Goal: Information Seeking & Learning: Learn about a topic

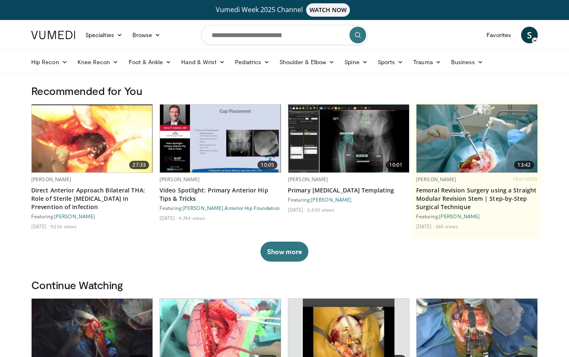
click at [529, 37] on span "S" at bounding box center [529, 35] width 17 height 17
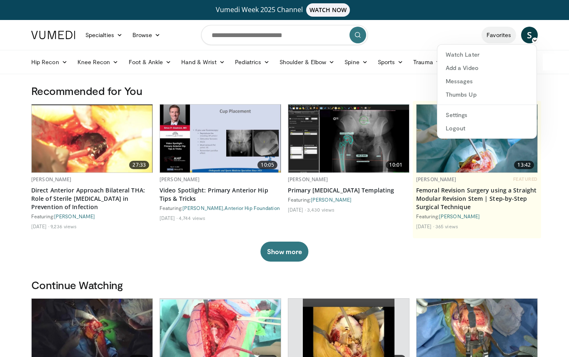
click at [507, 36] on link "Favorites" at bounding box center [498, 35] width 35 height 17
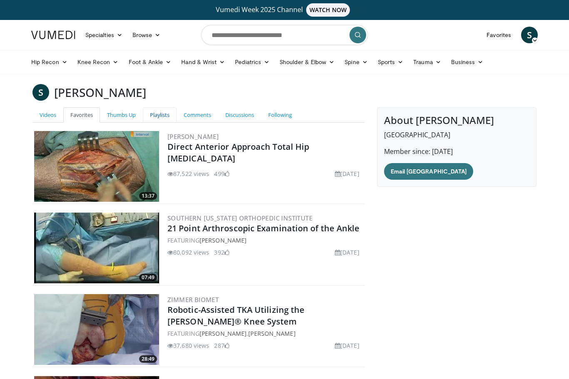
click at [157, 114] on link "Playlists" at bounding box center [160, 114] width 34 height 15
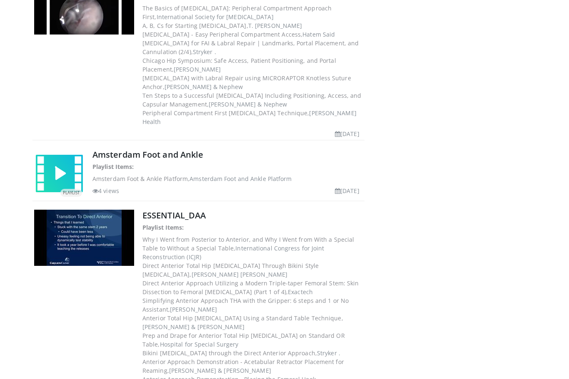
scroll to position [701, 0]
click at [193, 210] on link "ESSENTIAL_DAA" at bounding box center [173, 215] width 63 height 11
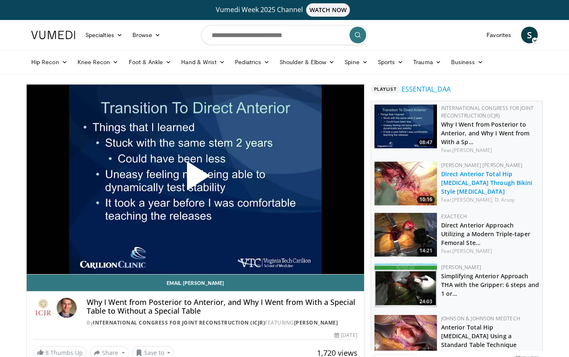
click at [498, 175] on link "Direct Anterior Total Hip [MEDICAL_DATA] Through Bikini Style [MEDICAL_DATA]" at bounding box center [487, 182] width 92 height 25
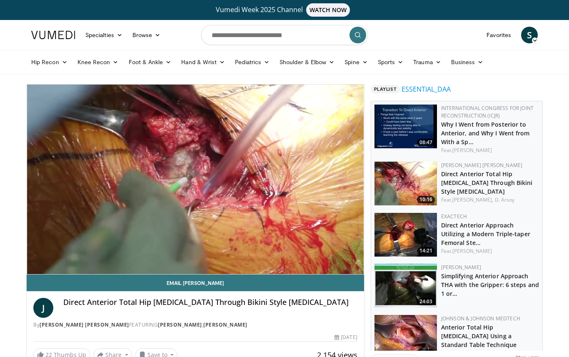
click at [399, 234] on img at bounding box center [405, 235] width 62 height 44
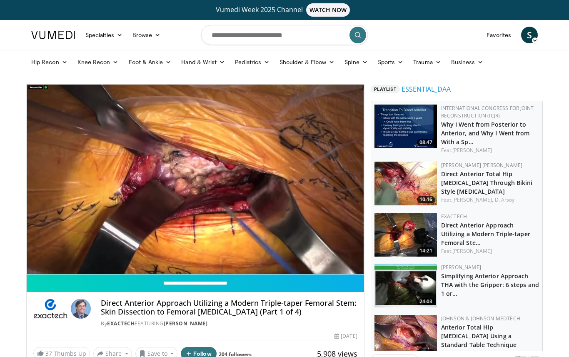
click at [298, 236] on div "10 seconds Tap to unmute" at bounding box center [195, 178] width 337 height 189
click at [460, 331] on link "Anterior Total Hip [MEDICAL_DATA] Using a Standard Table Technique" at bounding box center [478, 335] width 75 height 25
click at [443, 329] on link "Anterior Total Hip [MEDICAL_DATA] Using a Standard Table Technique" at bounding box center [478, 335] width 75 height 25
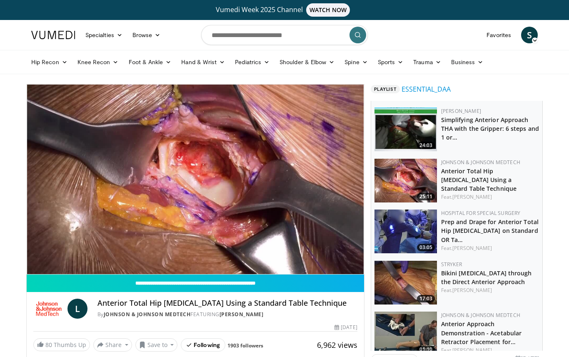
scroll to position [157, 0]
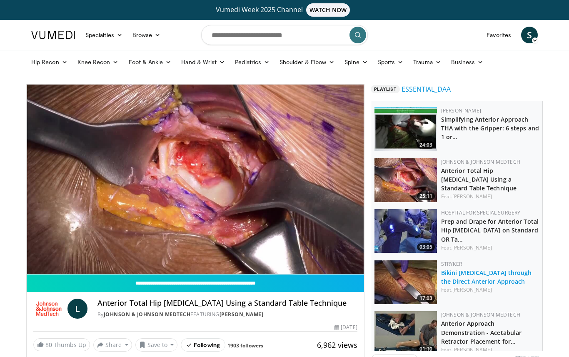
click at [497, 276] on link "Bikini [MEDICAL_DATA] through the Direct Anterior Approach" at bounding box center [486, 276] width 91 height 17
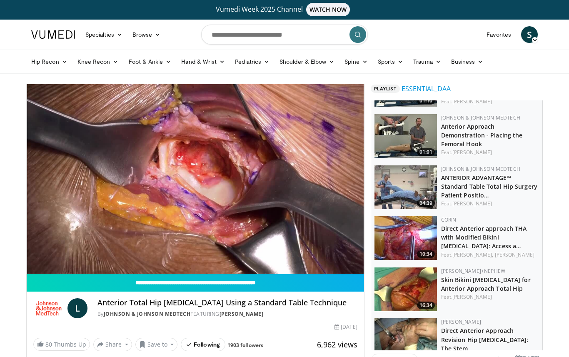
scroll to position [406, 0]
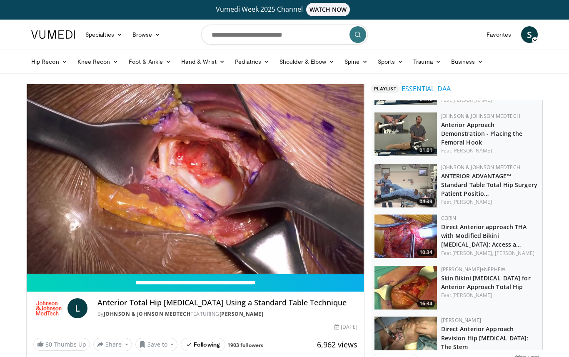
click at [502, 287] on h3 "Skin Bikini [MEDICAL_DATA] for Anterior Approach Total Hip" at bounding box center [490, 281] width 98 height 17
click at [484, 283] on link "Skin Bikini [MEDICAL_DATA] for Anterior Approach Total Hip" at bounding box center [485, 282] width 89 height 17
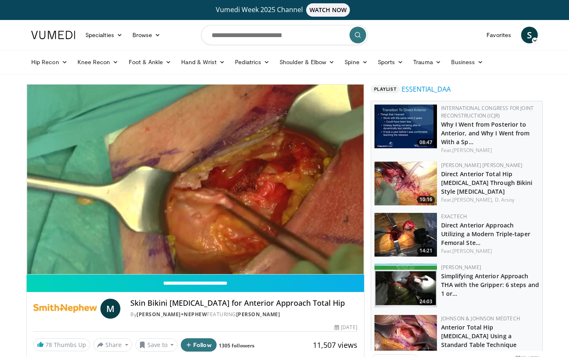
click at [220, 254] on div "Progress Bar" at bounding box center [124, 255] width 194 height 3
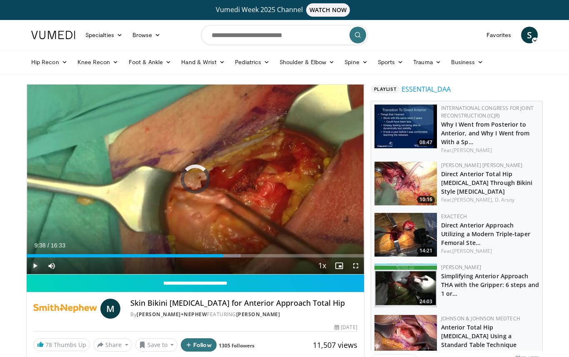
click at [223, 256] on div "Progress Bar" at bounding box center [125, 255] width 196 height 3
click at [334, 257] on span "Video Player" at bounding box center [338, 265] width 17 height 17
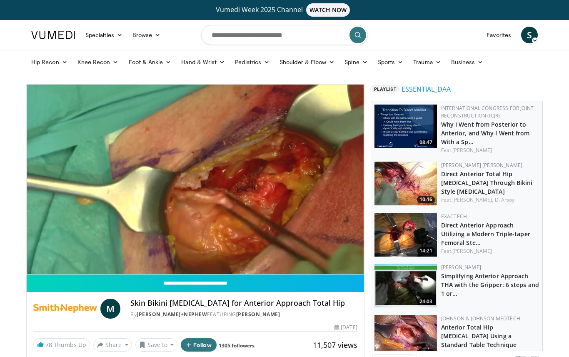
click at [277, 218] on div "10 seconds Tap to unmute" at bounding box center [195, 178] width 337 height 189
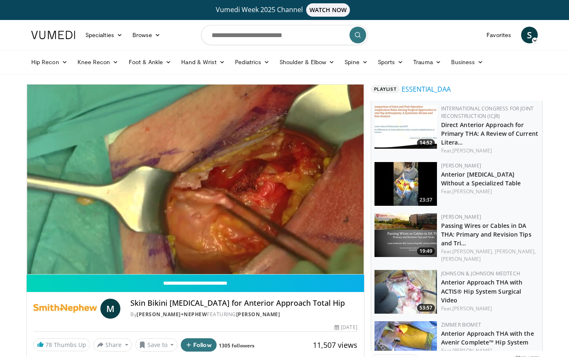
scroll to position [925, 0]
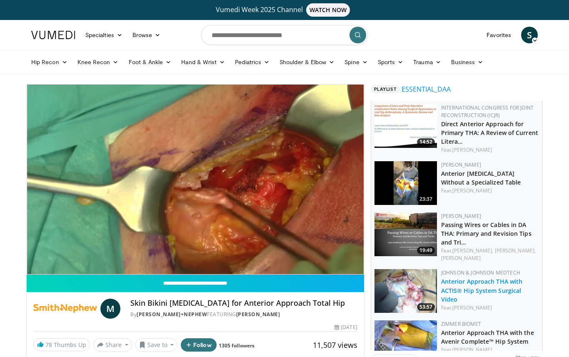
click at [498, 280] on link "Anterior Approach THA with ACTIS® Hip System Surgical Video" at bounding box center [482, 289] width 82 height 25
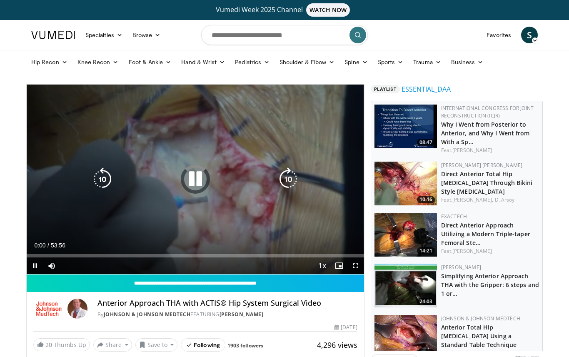
click at [194, 178] on icon "Video Player" at bounding box center [195, 178] width 23 height 23
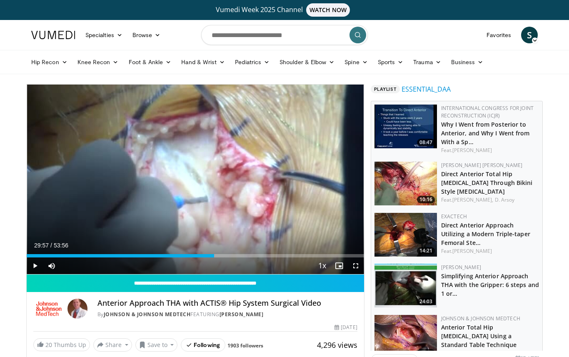
click at [190, 185] on div "10 seconds Tap to unmute" at bounding box center [195, 178] width 337 height 189
click at [198, 182] on div "10 seconds Tap to unmute" at bounding box center [195, 178] width 337 height 189
click at [196, 176] on div "10 seconds Tap to unmute" at bounding box center [195, 178] width 337 height 189
click at [188, 251] on div "Loaded : 58.77%" at bounding box center [195, 253] width 337 height 8
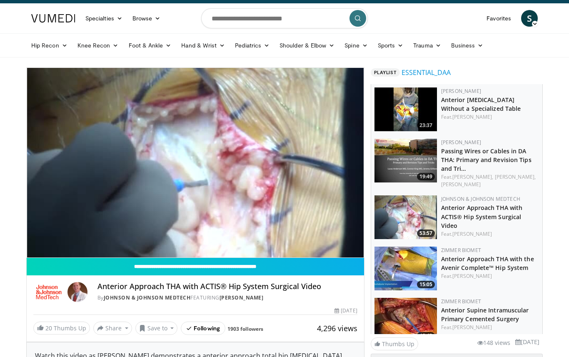
scroll to position [983, 0]
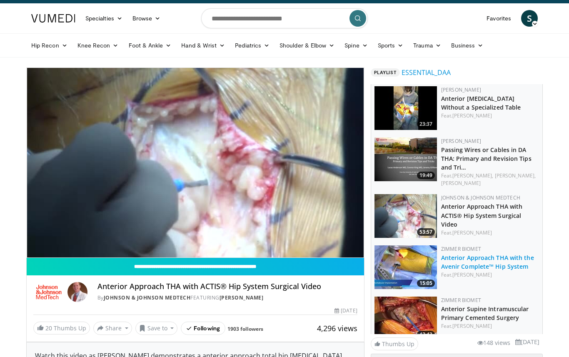
click at [507, 256] on link "Anterior Approach THA with the Avenir Complete™ Hip System" at bounding box center [487, 261] width 93 height 17
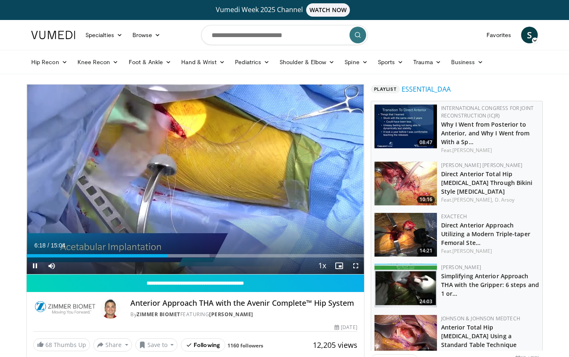
click at [117, 197] on div "10 seconds Tap to unmute" at bounding box center [195, 178] width 337 height 189
click at [117, 190] on div "10 seconds Tap to unmute" at bounding box center [195, 178] width 337 height 189
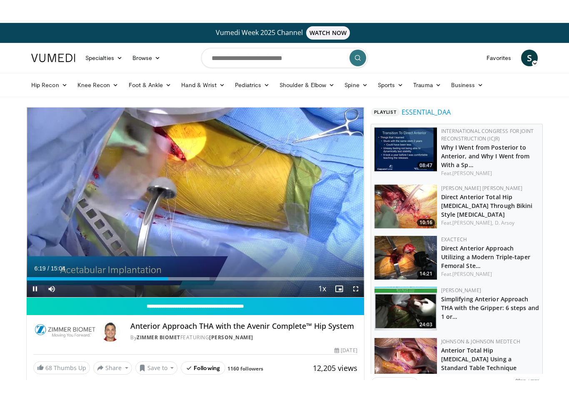
scroll to position [10, 0]
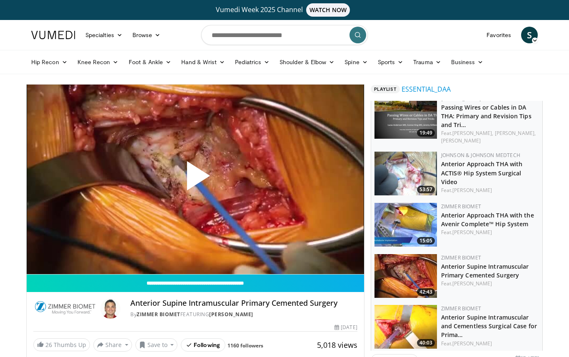
scroll to position [1042, 0]
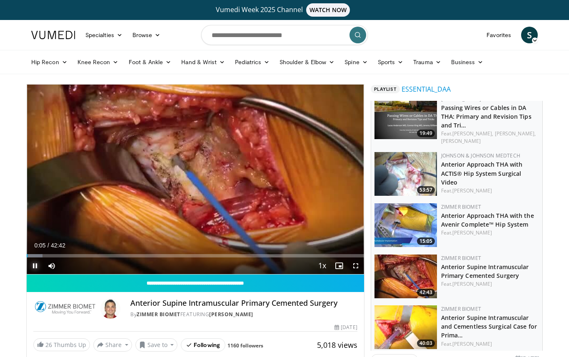
click at [177, 256] on div "Loaded : 4.69%" at bounding box center [195, 255] width 337 height 3
click at [155, 256] on div "Loaded : 45.71%" at bounding box center [104, 255] width 154 height 3
click at [139, 258] on div "Current Time 16:15 / Duration 42:42 Pause Skip Backward Skip Forward Mute Loade…" at bounding box center [195, 265] width 337 height 17
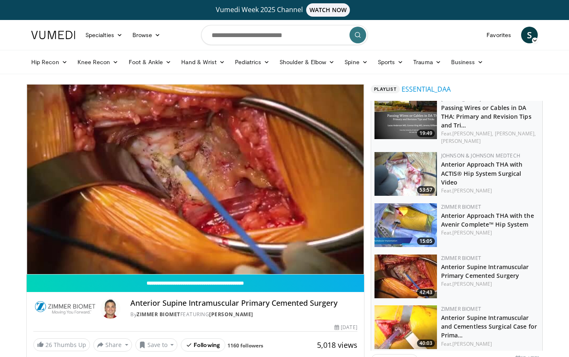
click at [129, 238] on div "10 seconds Tap to unmute" at bounding box center [195, 178] width 337 height 189
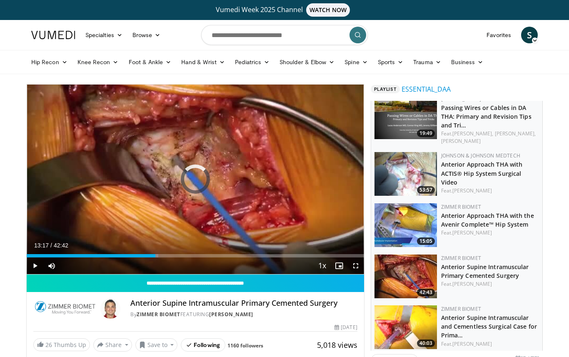
click at [132, 254] on div "Loaded : 39.06%" at bounding box center [93, 255] width 132 height 3
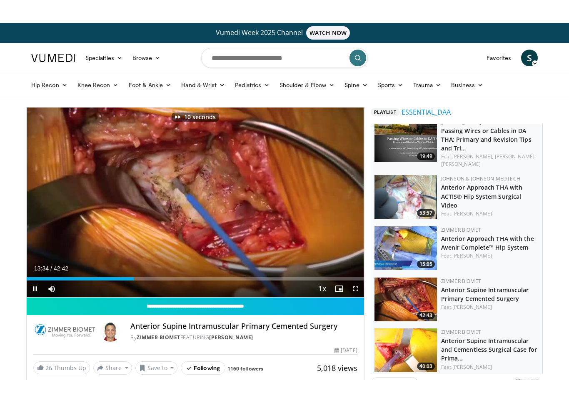
scroll to position [10, 0]
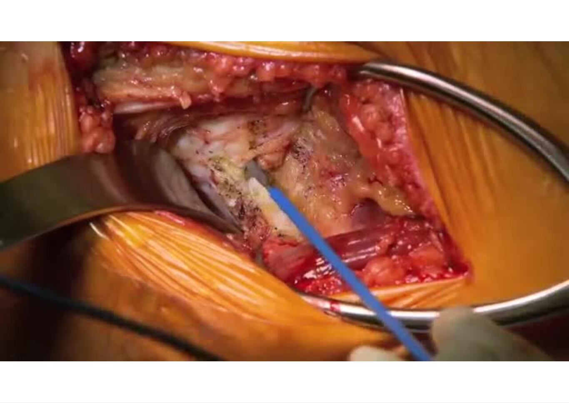
click at [328, 262] on div "10 seconds Tap to unmute" at bounding box center [284, 201] width 569 height 402
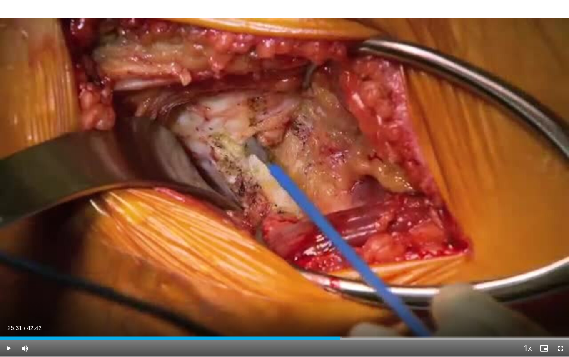
scroll to position [92, 0]
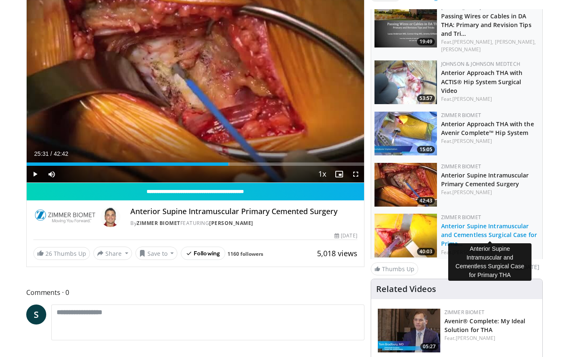
click at [505, 223] on link "Anterior Supine Intramuscular and Cementless Surgical Case for Prima…" at bounding box center [489, 234] width 96 height 25
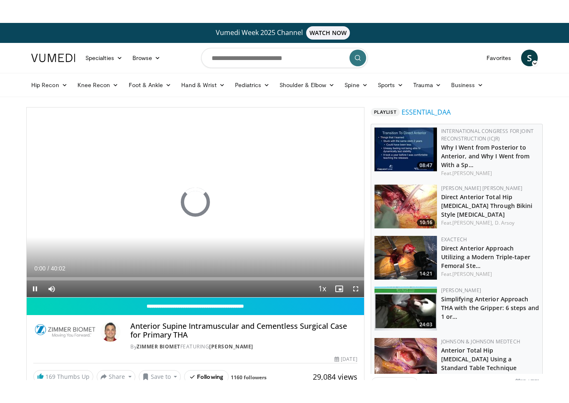
scroll to position [10, 0]
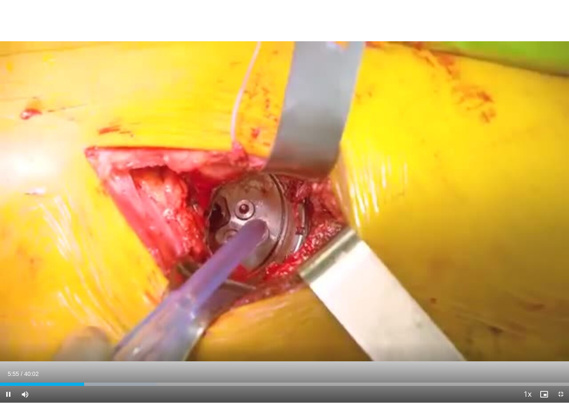
click at [340, 350] on div "10 seconds Tap to unmute" at bounding box center [284, 201] width 569 height 402
click at [309, 356] on html "Vumedi Week 2025 Channel WATCH NOW Specialties Adult & Family Medicine Allergy,…" at bounding box center [284, 191] width 569 height 403
click at [310, 262] on div "10 seconds Tap to unmute" at bounding box center [284, 201] width 569 height 402
click at [344, 300] on div "10 seconds Tap to unmute" at bounding box center [284, 201] width 569 height 402
click at [353, 291] on div "10 seconds Tap to unmute" at bounding box center [284, 201] width 569 height 402
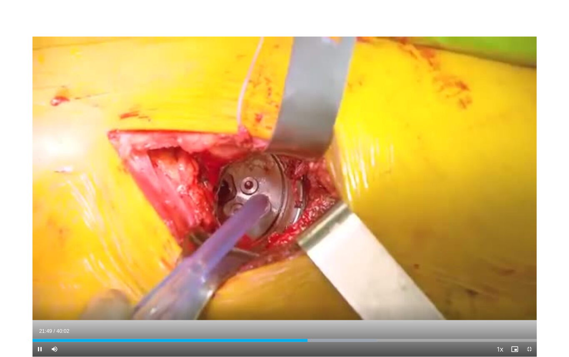
scroll to position [0, 0]
